Goal: Transaction & Acquisition: Purchase product/service

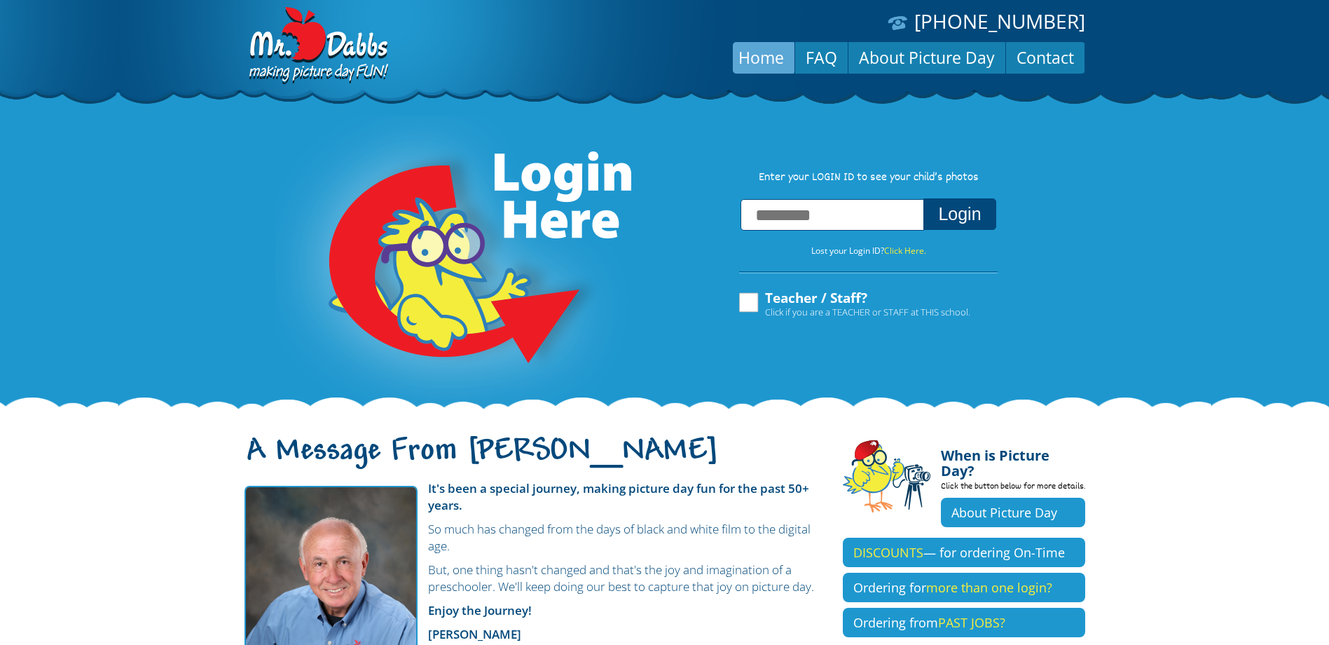
click at [836, 224] on input "text" at bounding box center [833, 215] width 184 height 32
type input "**********"
click at [950, 214] on button "Login" at bounding box center [960, 214] width 72 height 32
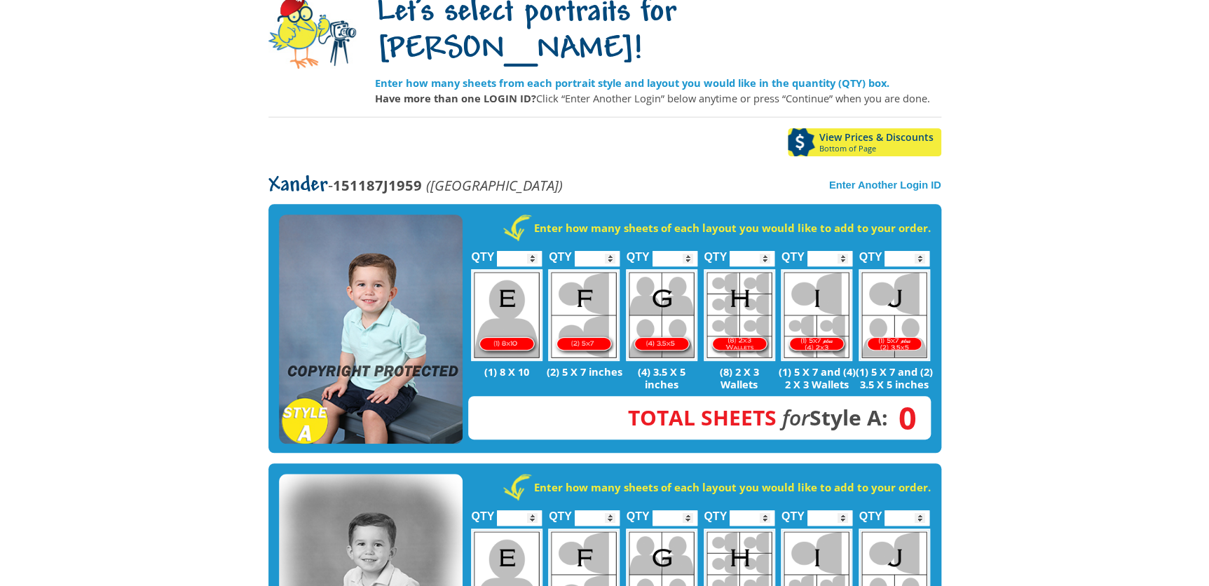
scroll to position [267, 0]
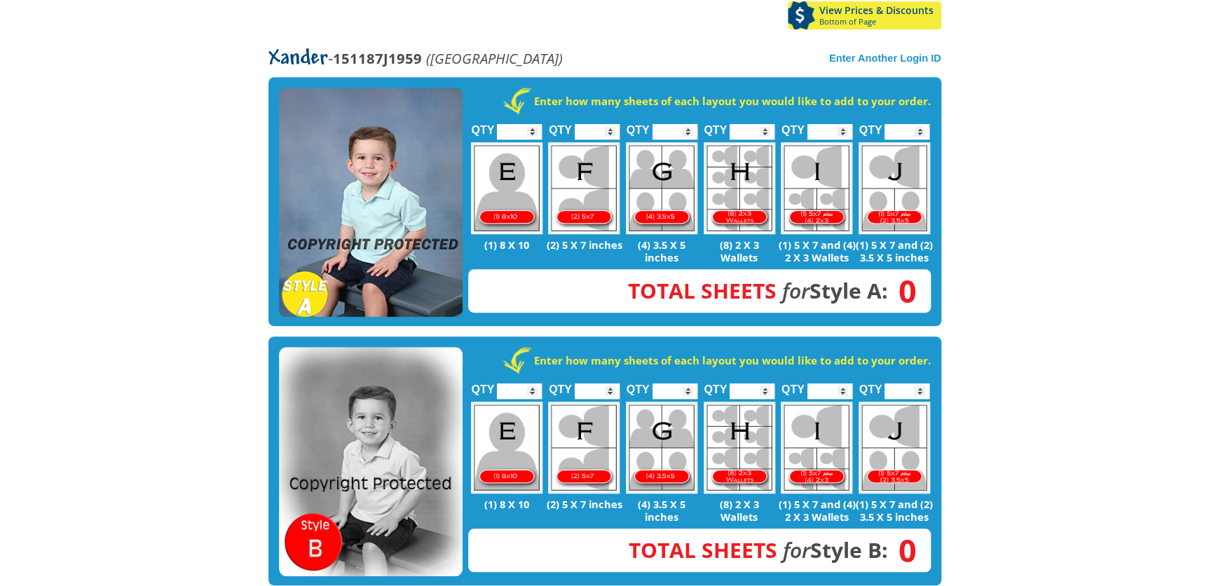
click at [505, 142] on img at bounding box center [506, 188] width 71 height 92
type input "*"
click at [532, 124] on input "*" at bounding box center [519, 131] width 45 height 15
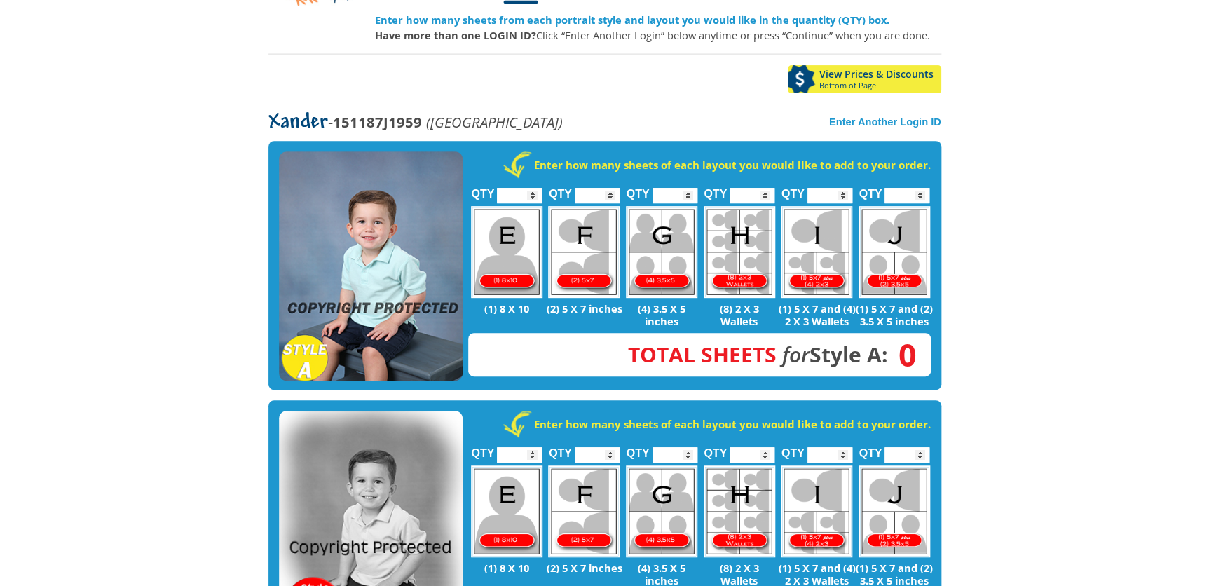
scroll to position [13, 0]
